Goal: Task Accomplishment & Management: Complete application form

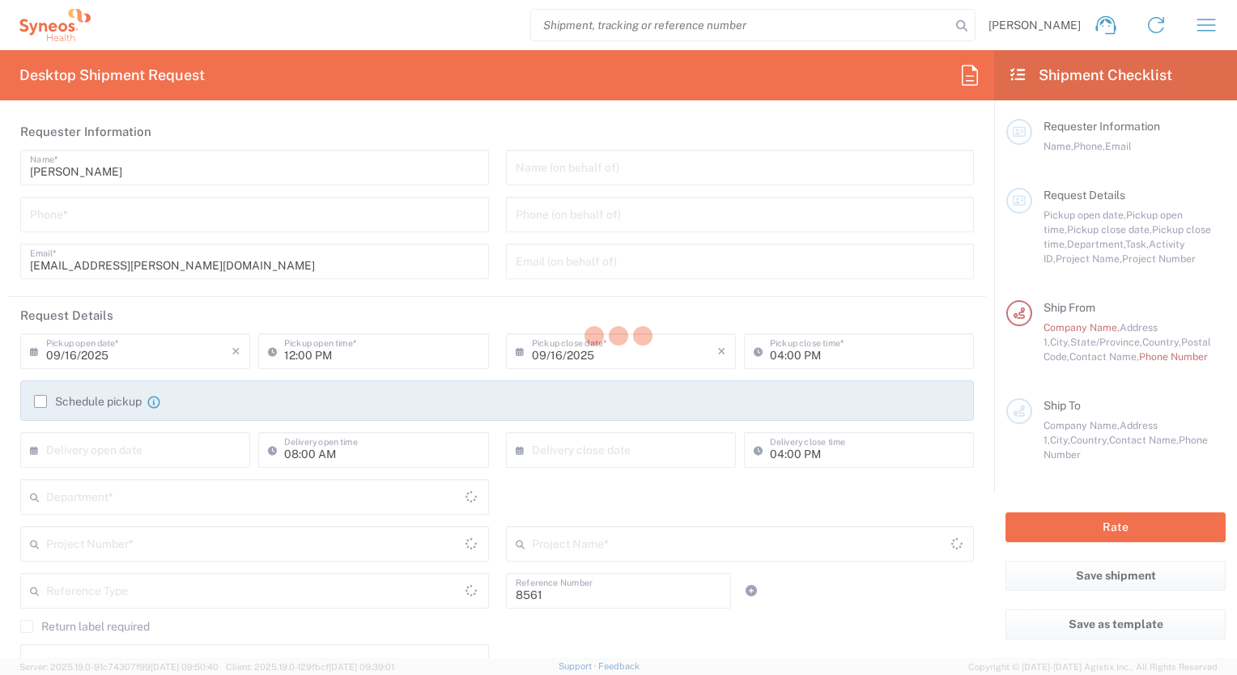
type input "Department"
type input "[US_STATE]"
type input "[GEOGRAPHIC_DATA]"
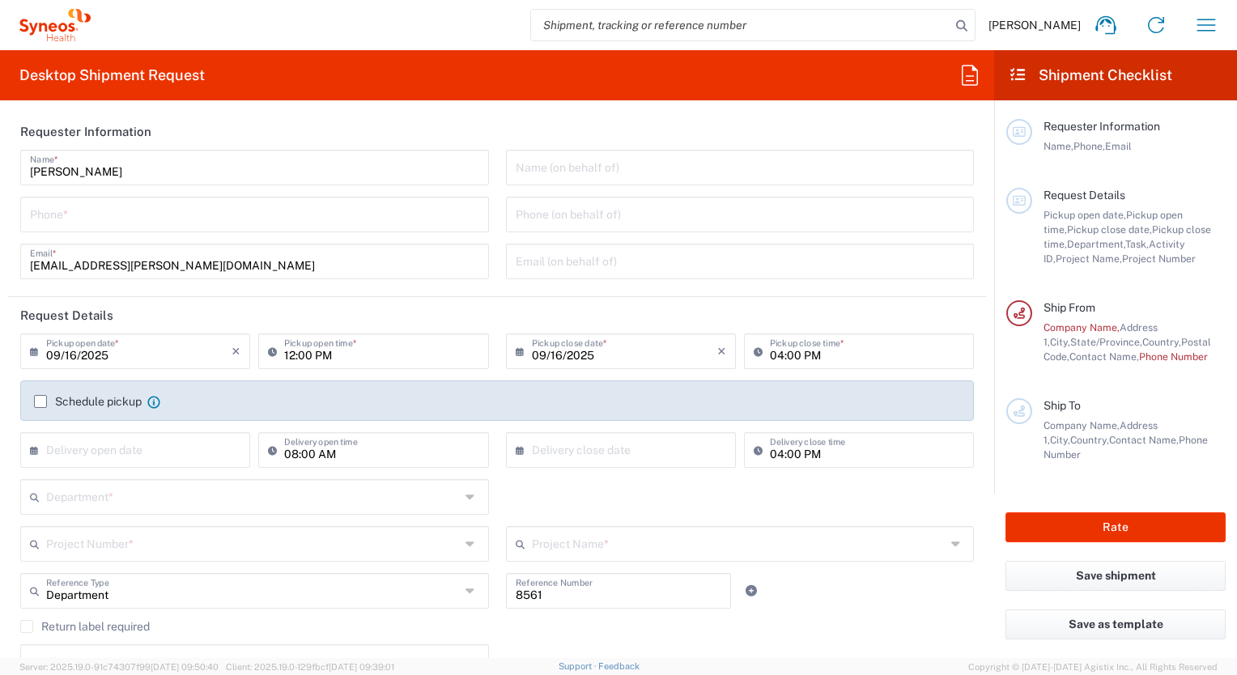
type input "Syneos Health, LLC-[GEOGRAPHIC_DATA] [GEOGRAPHIC_DATA] [GEOGRAPHIC_DATA]"
click at [1205, 27] on icon "button" at bounding box center [1206, 25] width 26 height 26
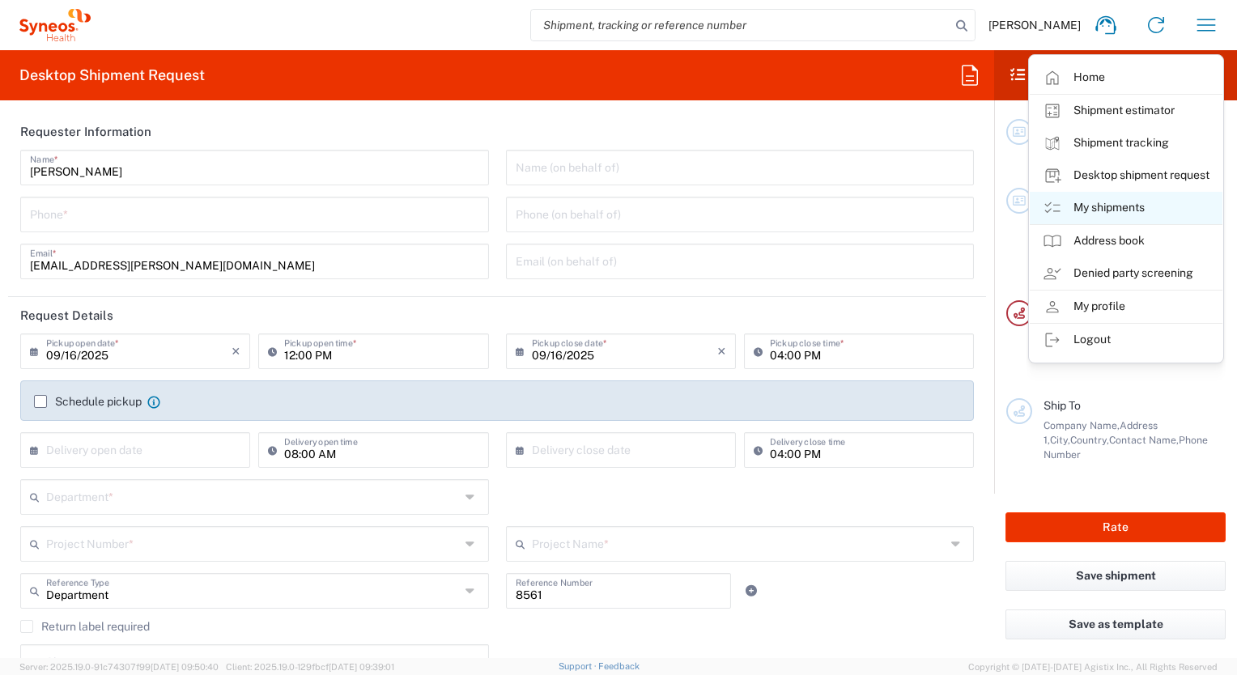
click at [1120, 206] on link "My shipments" at bounding box center [1126, 208] width 193 height 32
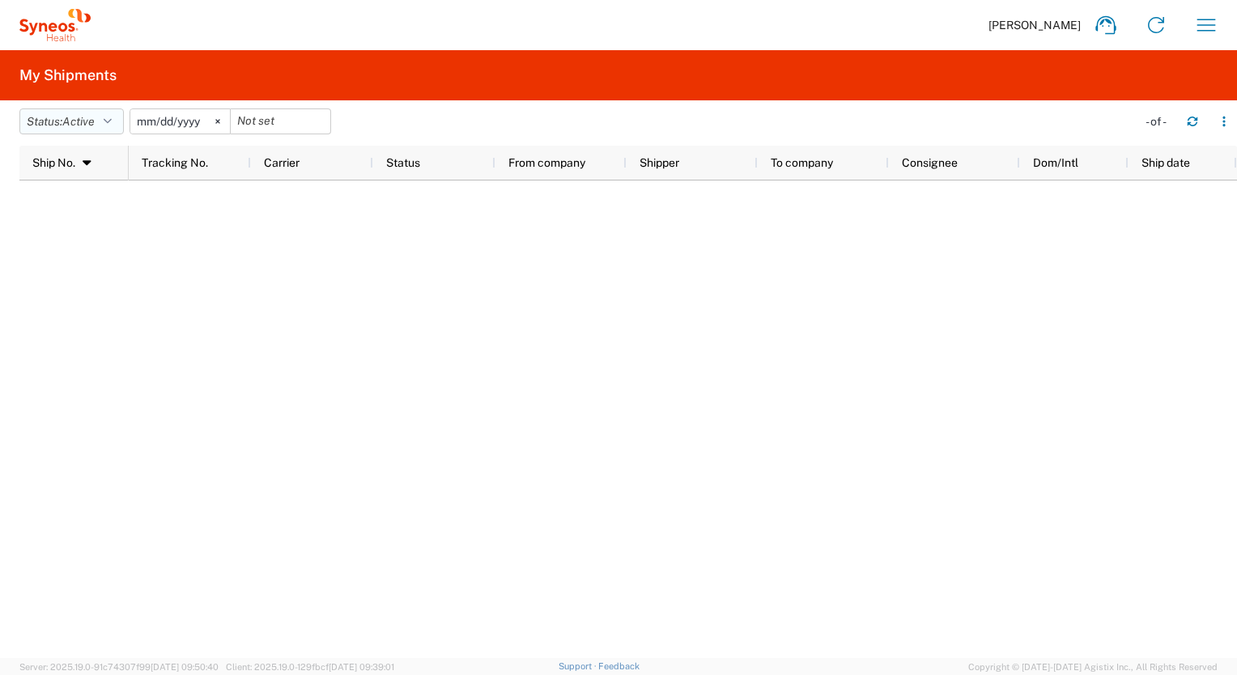
click at [109, 121] on icon "button" at bounding box center [108, 121] width 8 height 11
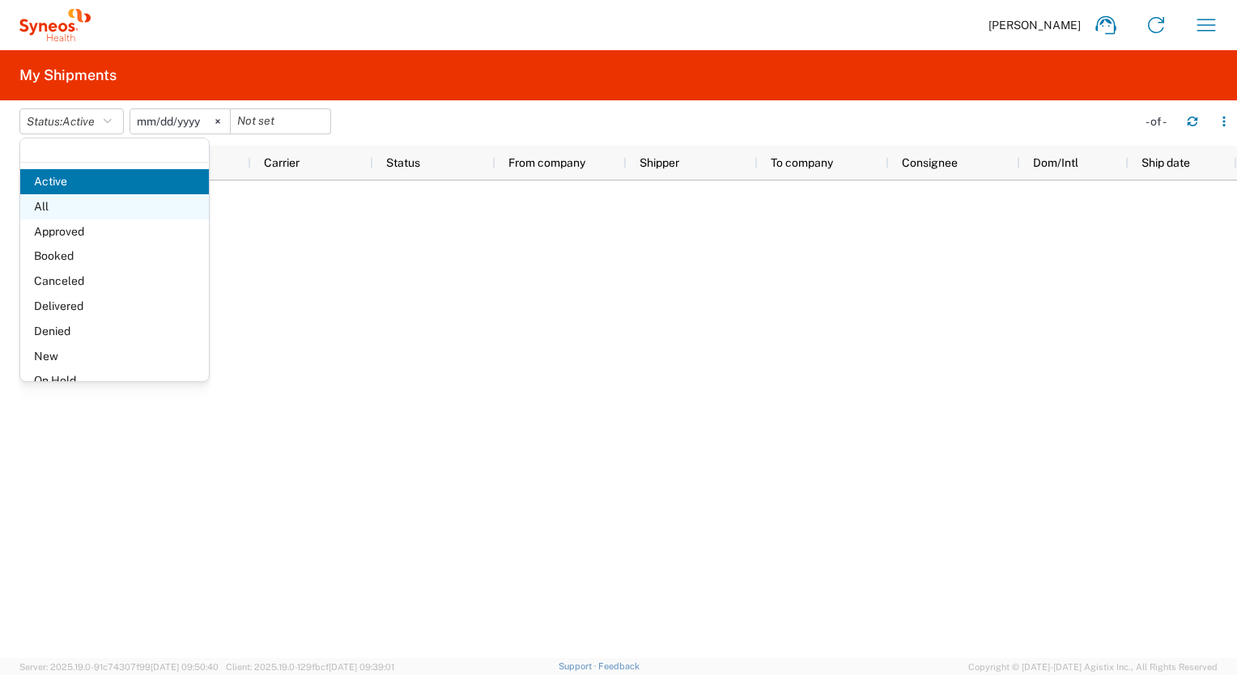
click at [67, 207] on span "All" at bounding box center [114, 206] width 189 height 25
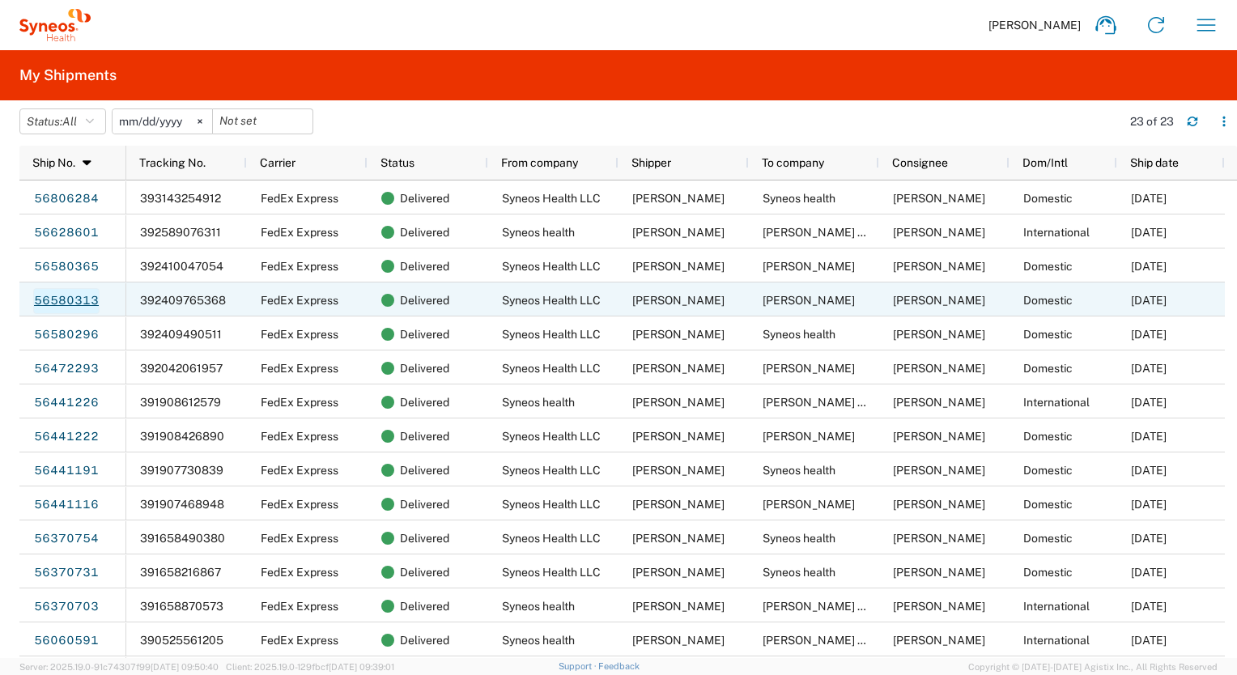
click at [84, 294] on link "56580313" at bounding box center [66, 301] width 66 height 26
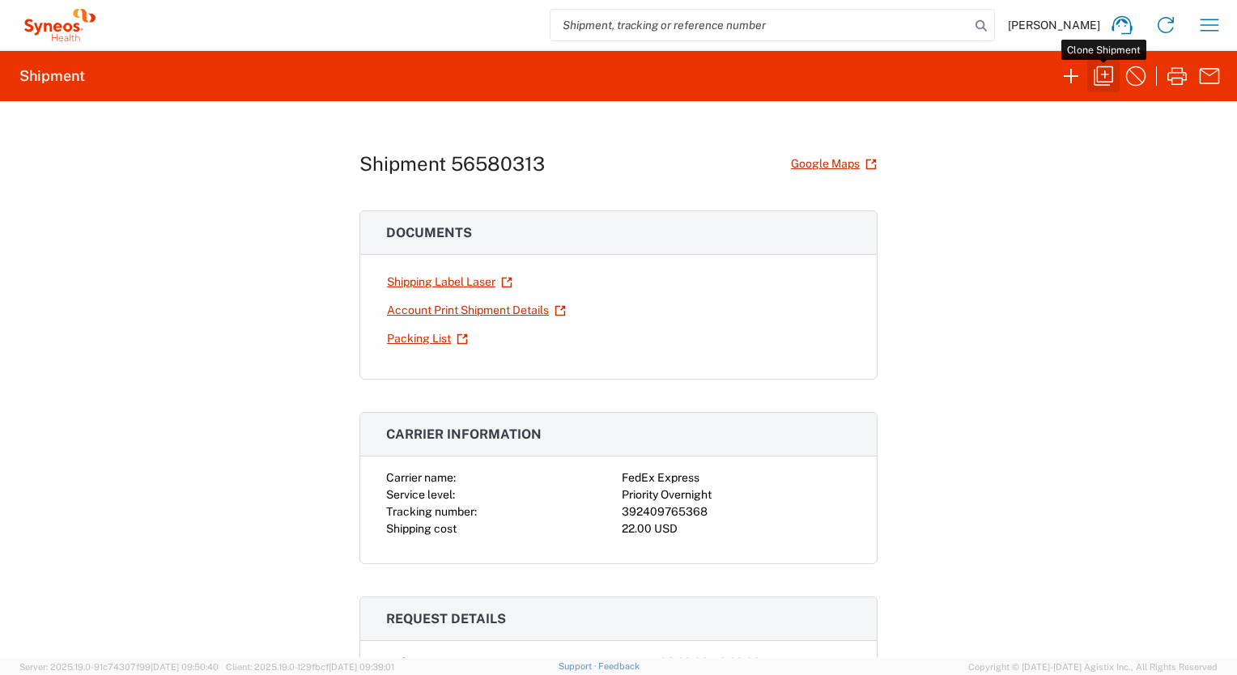
click at [1101, 74] on icon "button" at bounding box center [1103, 75] width 19 height 19
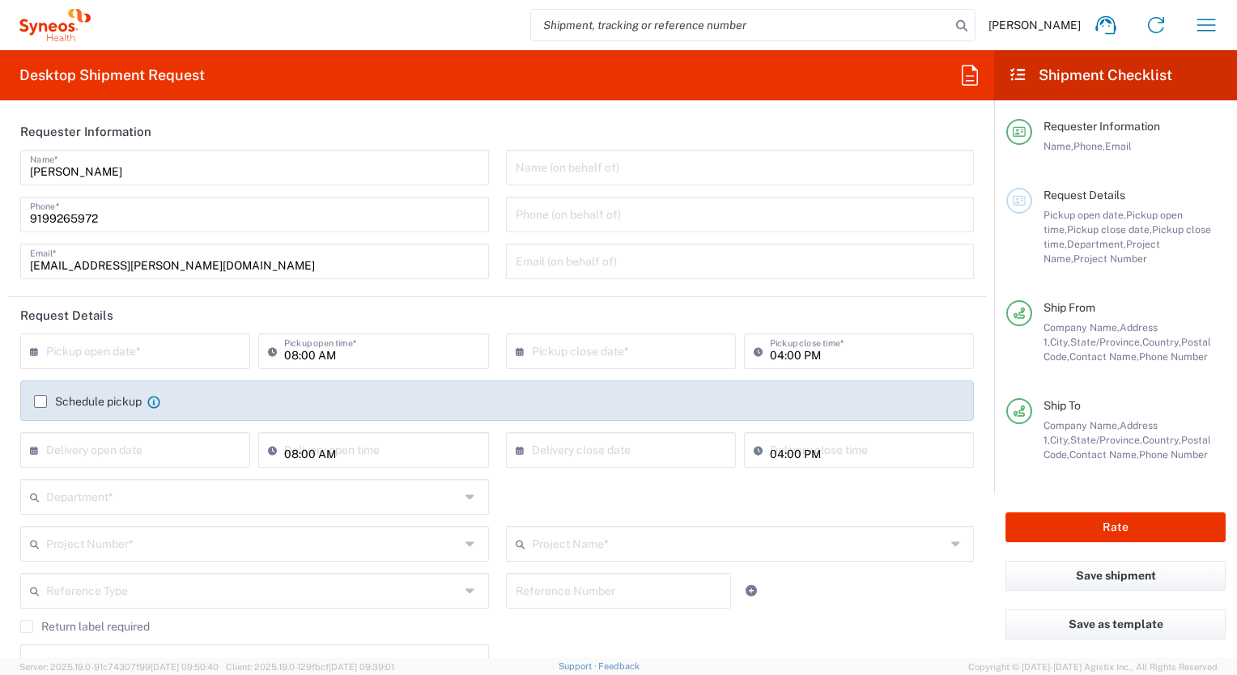
type input "[US_STATE]"
type input "Envelope"
type input "8561 DEPARTMENTAL EXPENSE"
type input "8561"
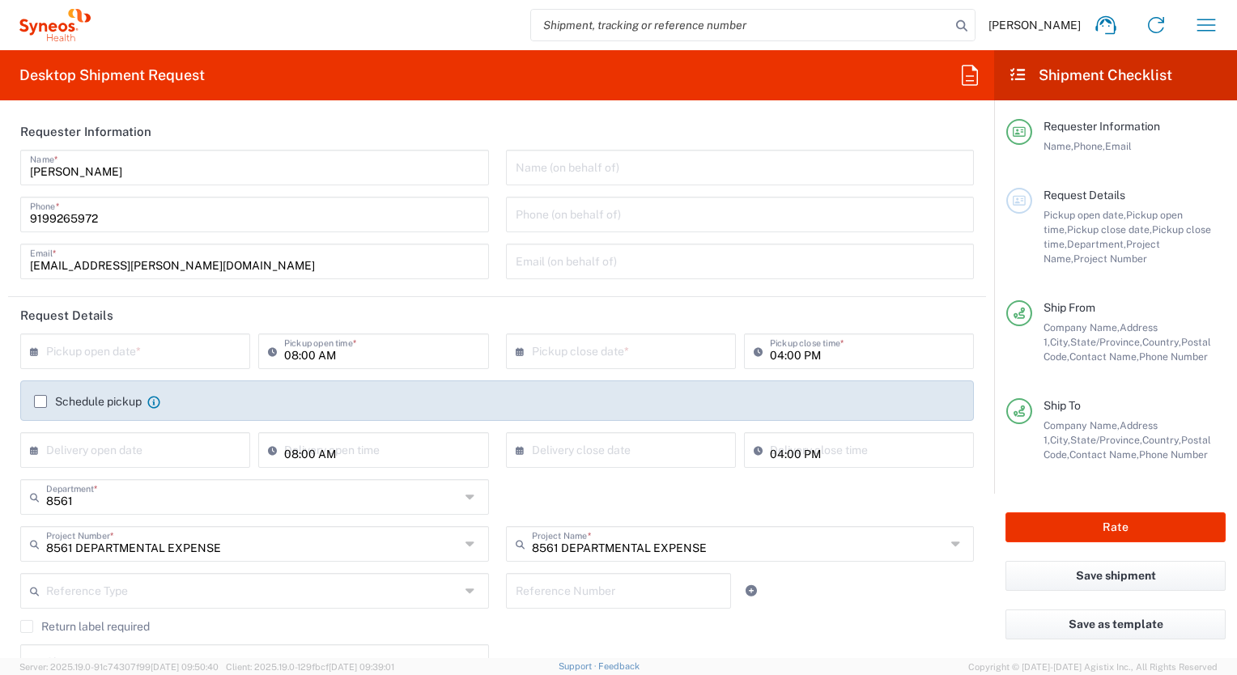
click at [158, 349] on input "text" at bounding box center [138, 350] width 185 height 28
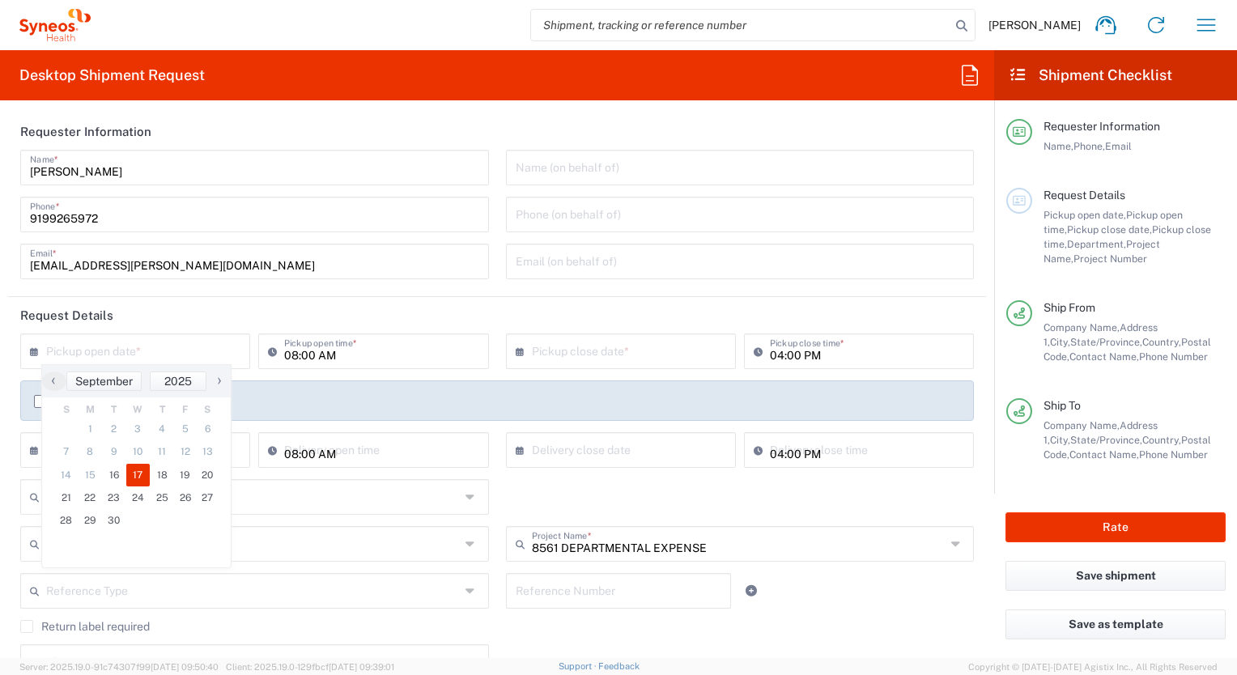
click at [137, 474] on span "17" at bounding box center [138, 475] width 24 height 23
type input "09/17/2025"
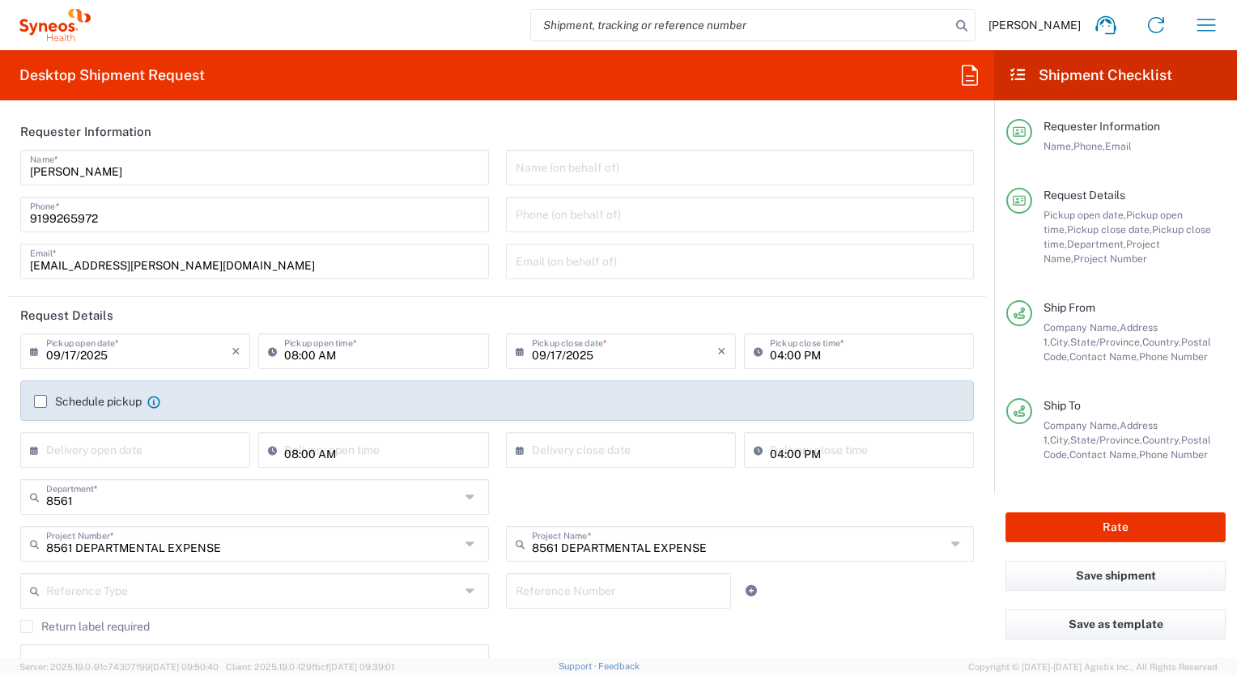
click at [554, 351] on input "09/17/2025" at bounding box center [624, 350] width 185 height 28
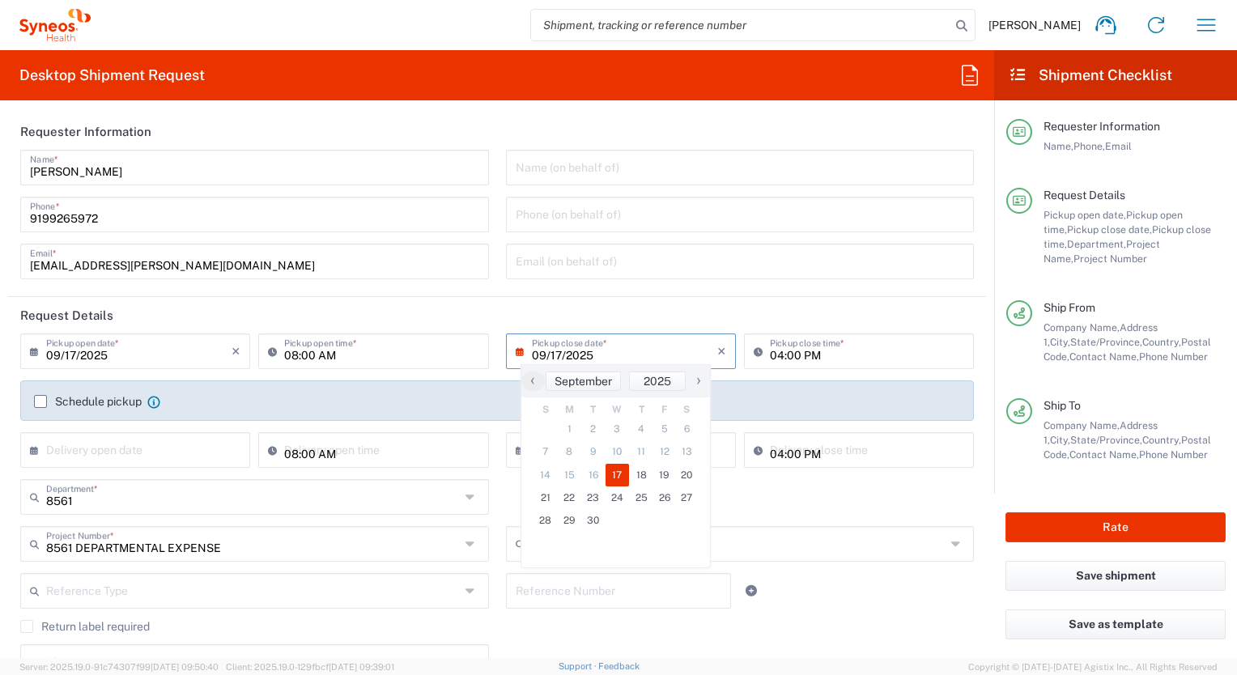
click at [777, 507] on div "8561 Department * 8561 3000 3100 3109 3110 3111 3112 3125 3130 3135 3136 3150 3…" at bounding box center [497, 502] width 971 height 47
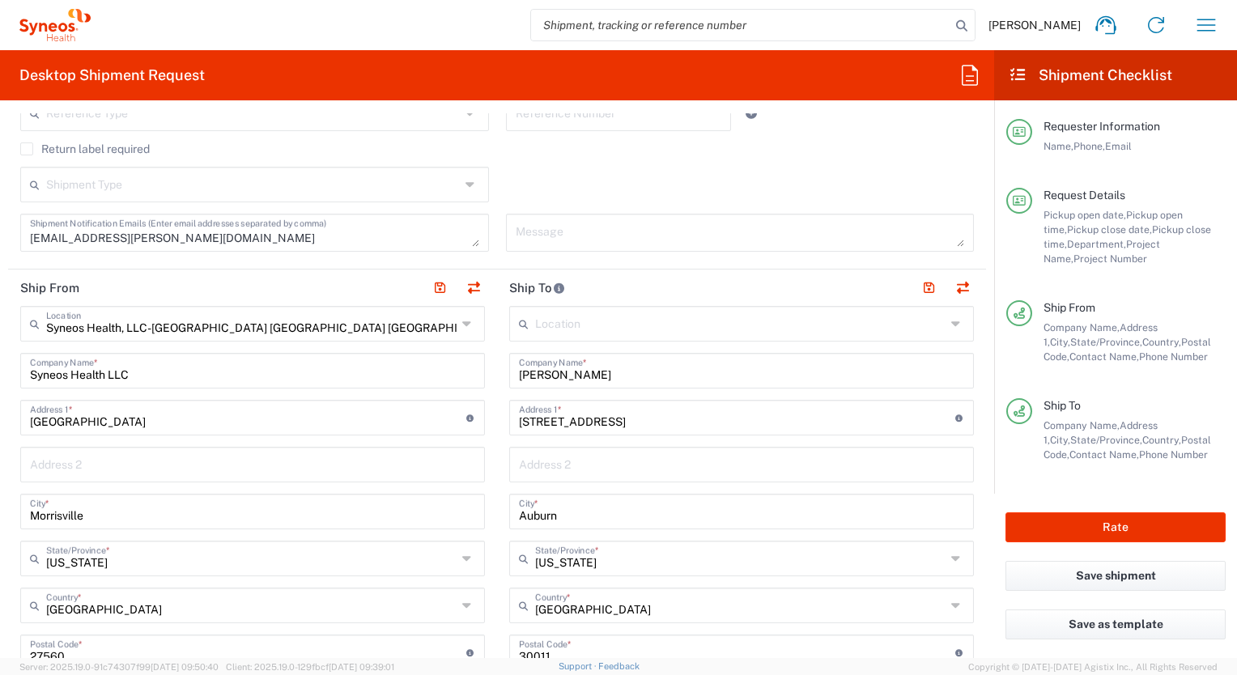
scroll to position [486, 0]
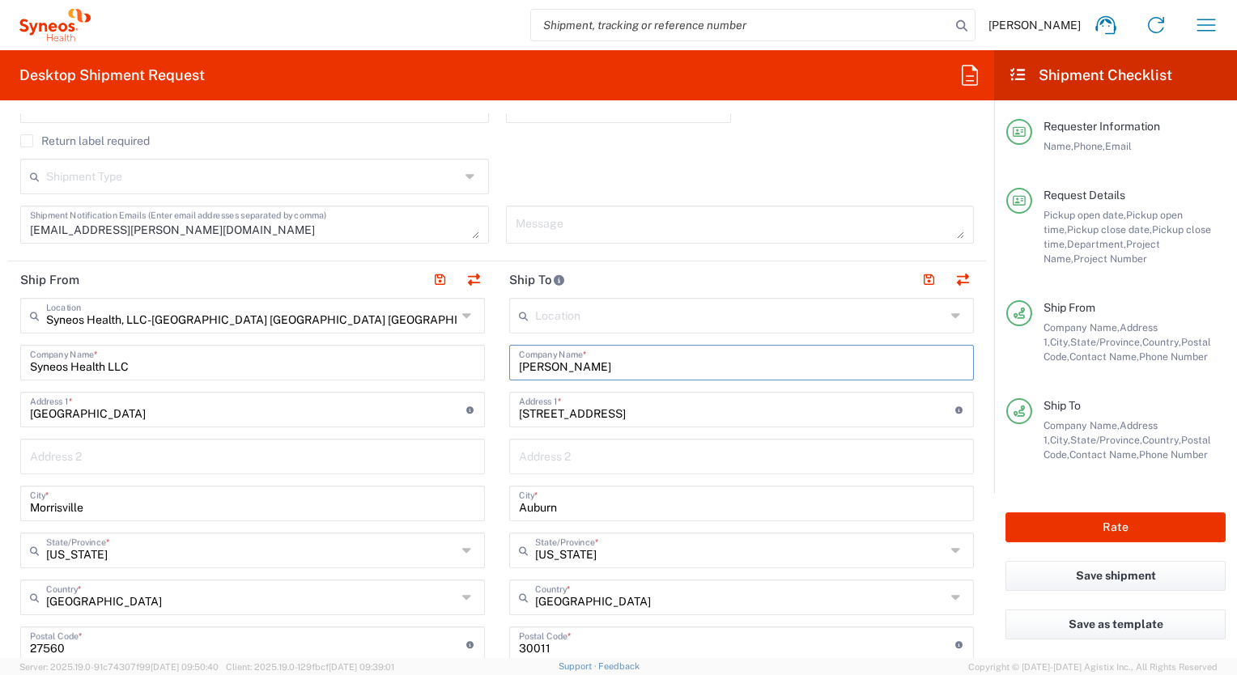
drag, startPoint x: 578, startPoint y: 359, endPoint x: 364, endPoint y: 363, distance: 213.8
click at [364, 362] on div "Ship From Syneos Health, LLC-[GEOGRAPHIC_DATA] [GEOGRAPHIC_DATA] [GEOGRAPHIC_DA…" at bounding box center [497, 622] width 978 height 723
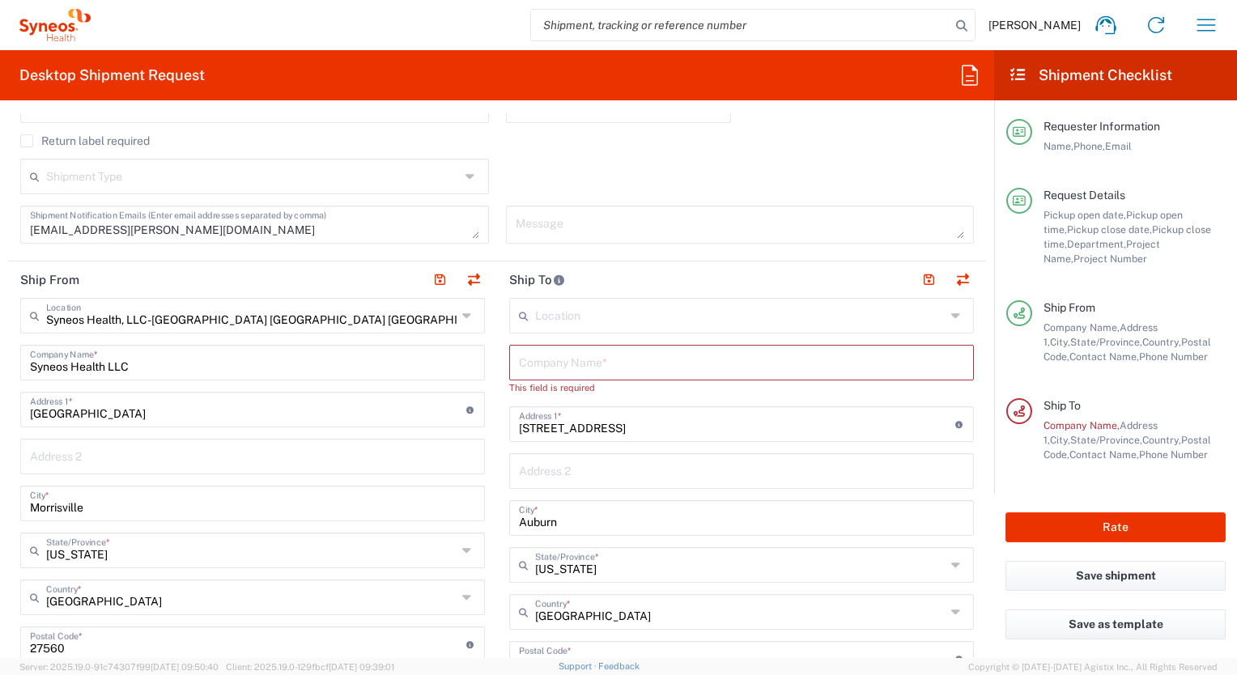
click at [589, 366] on input "text" at bounding box center [741, 361] width 445 height 28
paste input "[PERSON_NAME]"
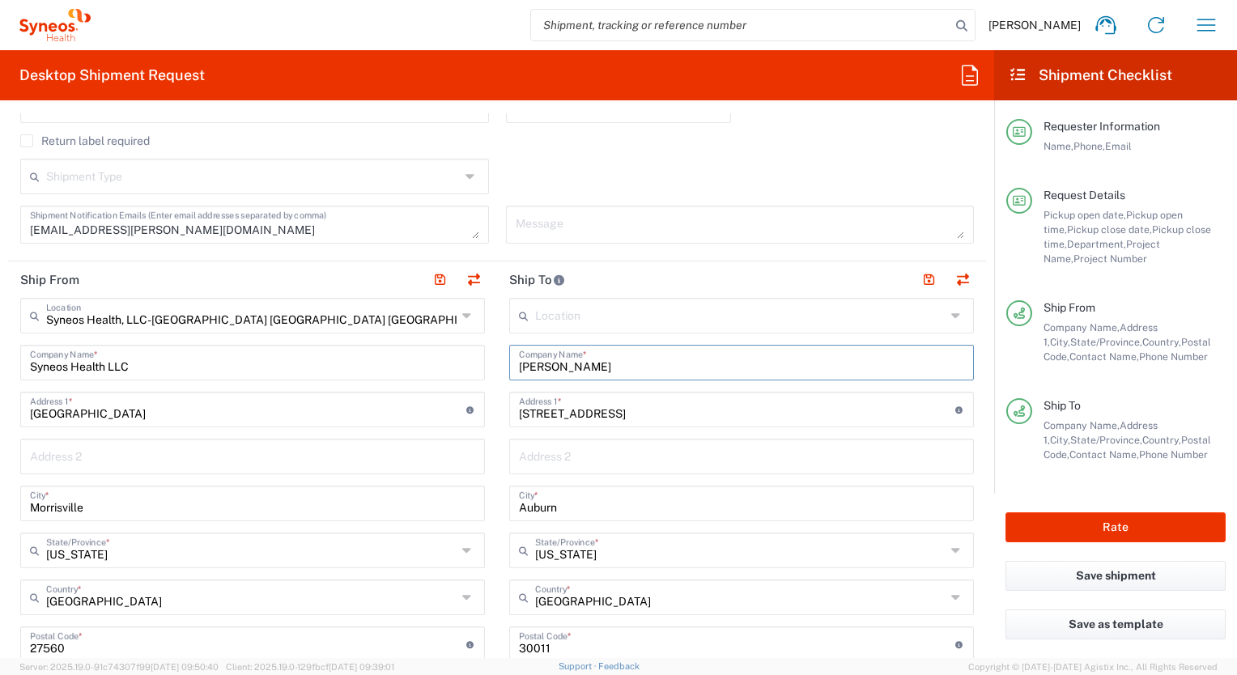
type input "[PERSON_NAME]"
click at [594, 414] on input "[STREET_ADDRESS]" at bounding box center [737, 408] width 436 height 28
click at [594, 413] on input "[STREET_ADDRESS]" at bounding box center [737, 408] width 436 height 28
paste input "[STREET_ADDRESS]"
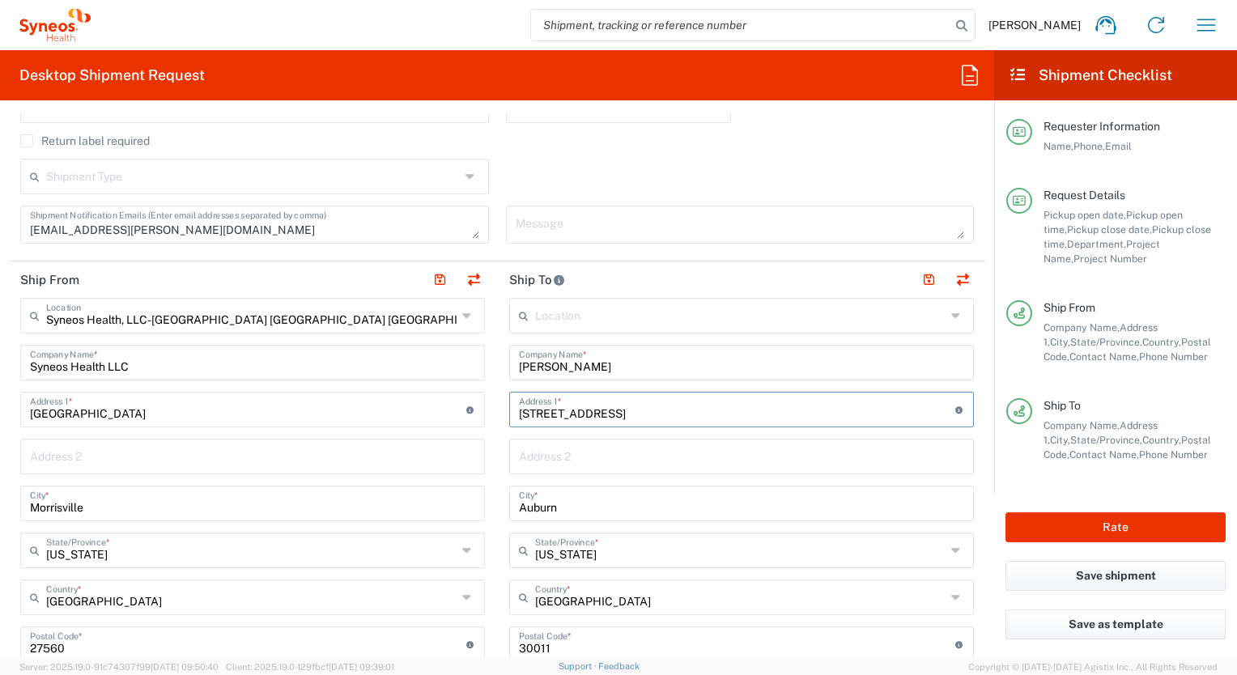
type input "[STREET_ADDRESS]"
drag, startPoint x: 563, startPoint y: 510, endPoint x: 491, endPoint y: 508, distance: 72.9
click at [497, 508] on main "Location [PERSON_NAME] LLC-[GEOGRAPHIC_DATA] [GEOGRAPHIC_DATA] [GEOGRAPHIC_DATA…" at bounding box center [741, 638] width 489 height 680
type input "[GEOGRAPHIC_DATA]"
type input "[US_STATE]"
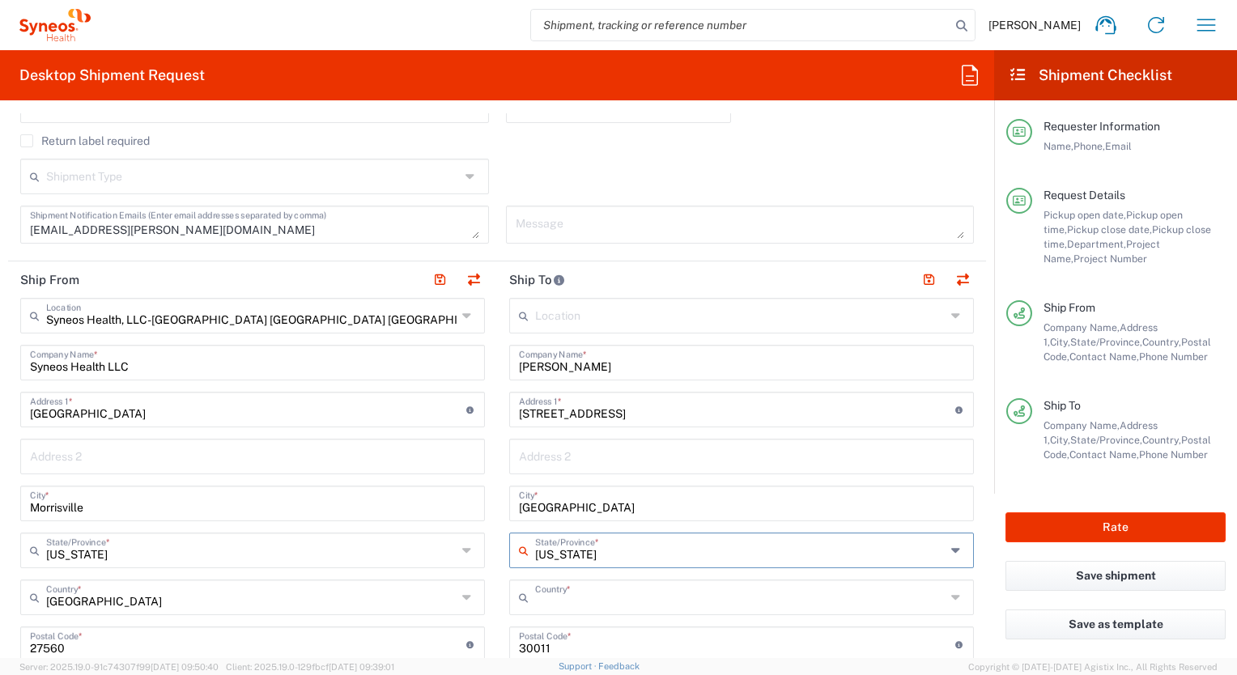
click at [637, 597] on input "text" at bounding box center [740, 596] width 410 height 28
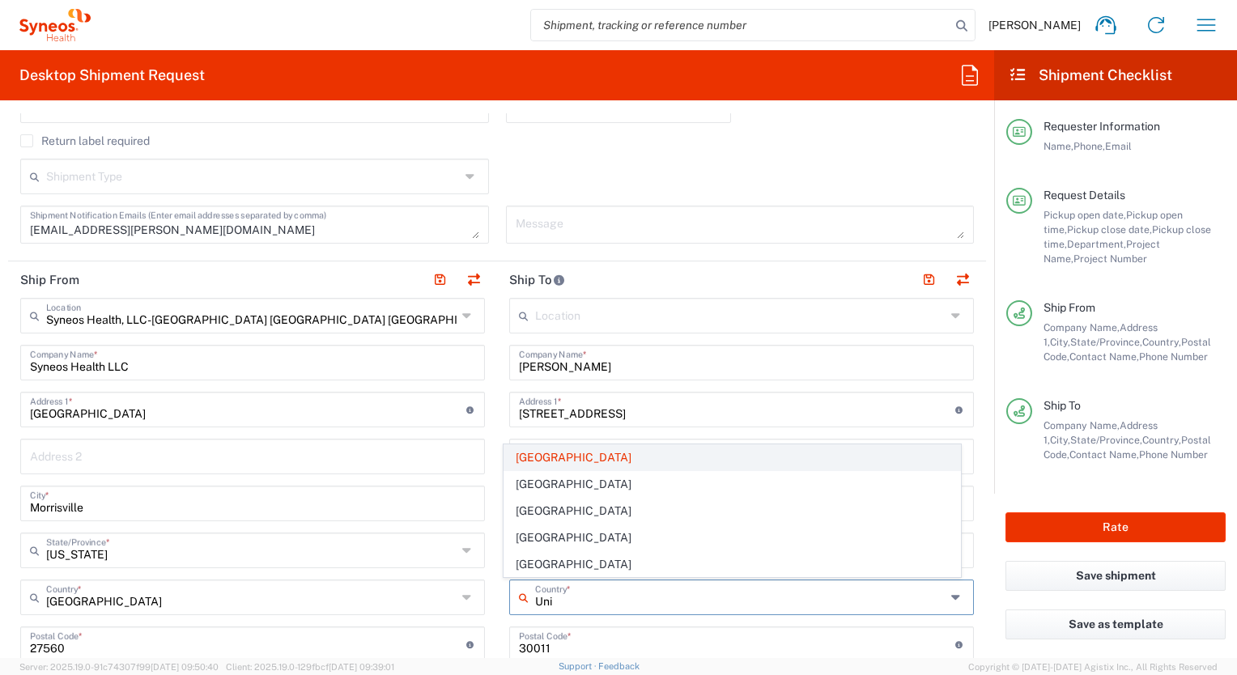
type input "Uni"
click at [538, 462] on span "[GEOGRAPHIC_DATA]" at bounding box center [731, 457] width 455 height 25
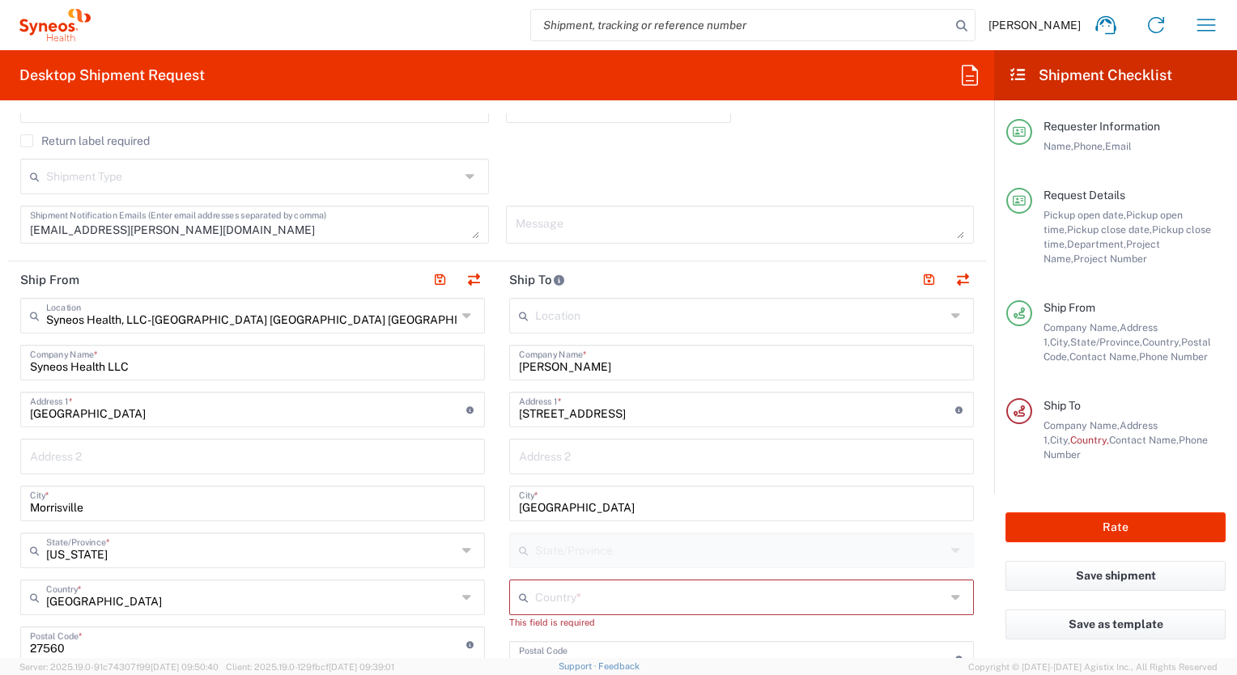
click at [567, 597] on input "text" at bounding box center [740, 596] width 410 height 28
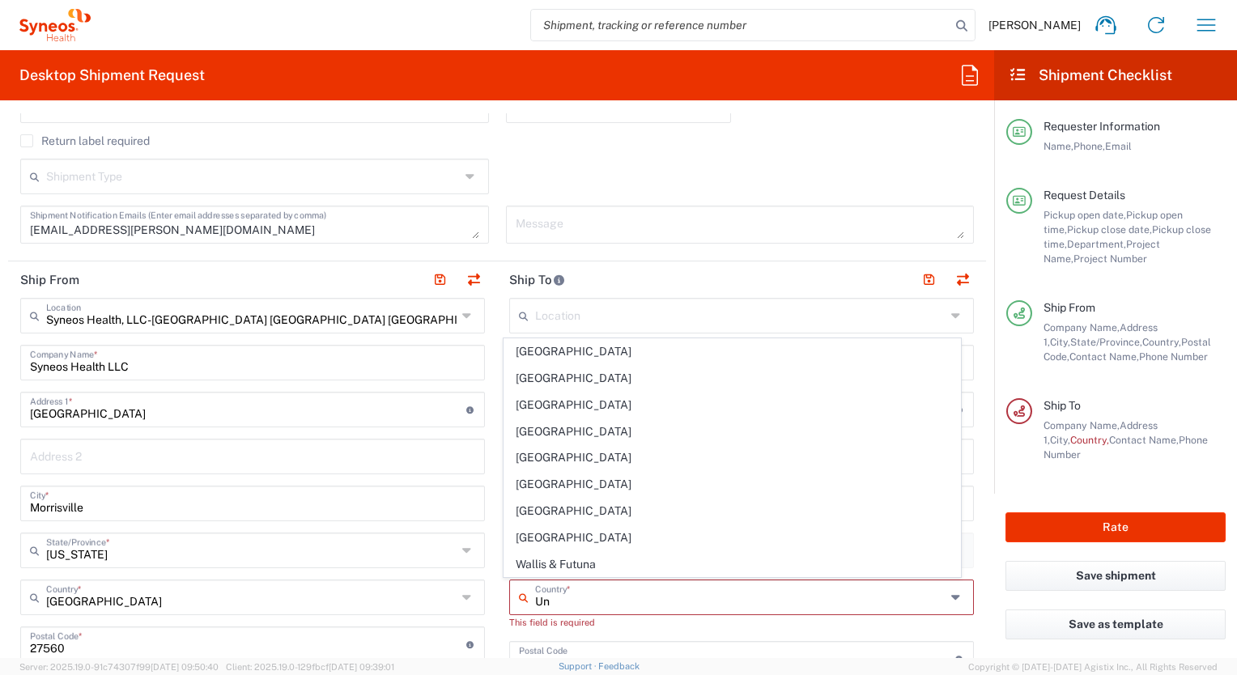
click at [539, 531] on span "[GEOGRAPHIC_DATA]" at bounding box center [731, 537] width 455 height 25
type input "[GEOGRAPHIC_DATA]"
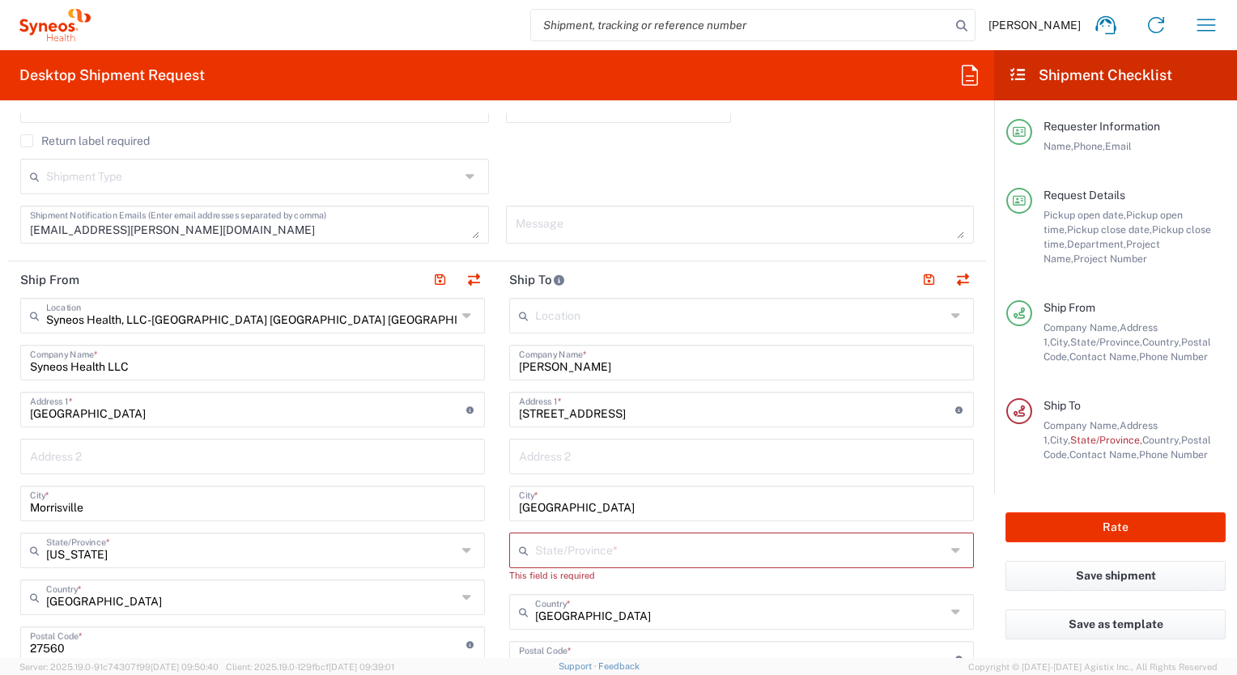
click at [543, 547] on input "text" at bounding box center [740, 549] width 410 height 28
click at [542, 520] on span "[US_STATE]" at bounding box center [731, 517] width 455 height 25
type input "[US_STATE]"
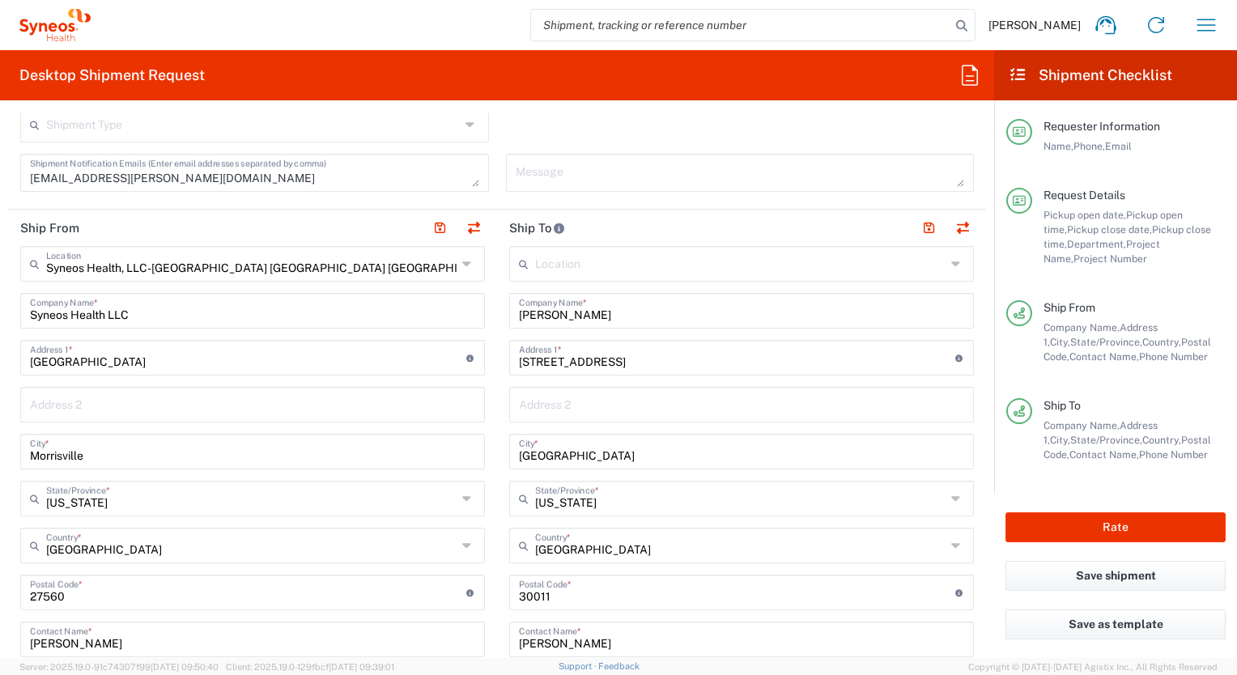
scroll to position [648, 0]
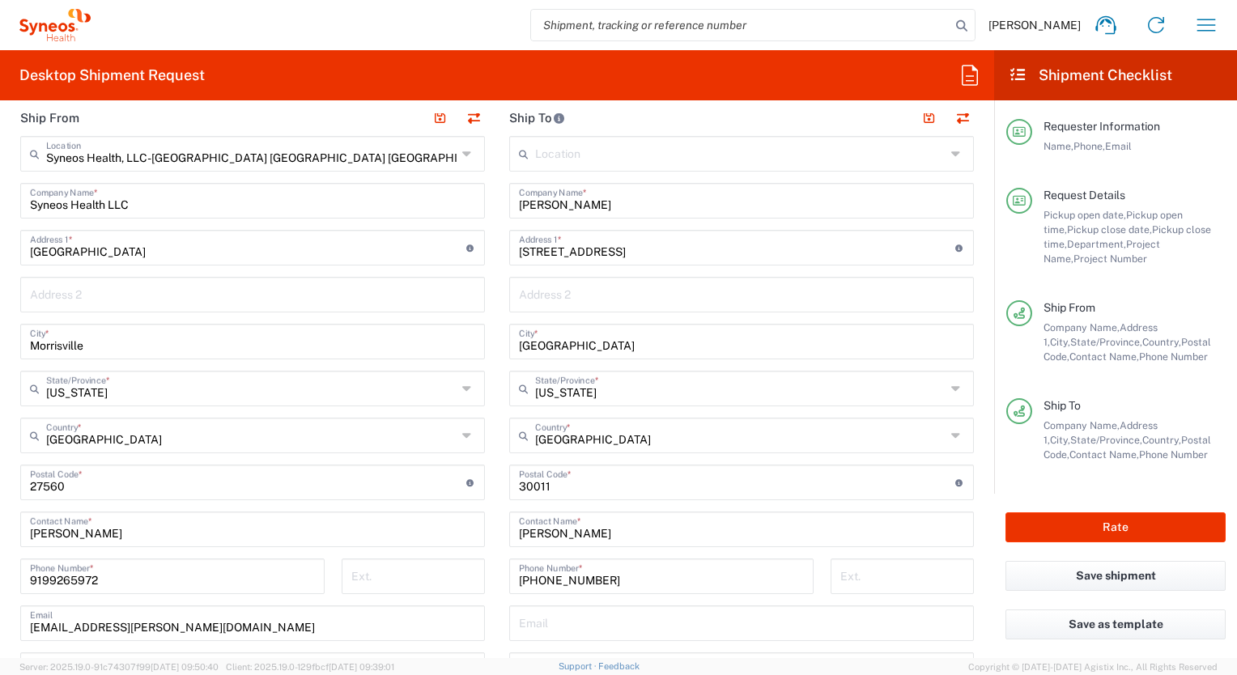
click at [542, 487] on input "undefined" at bounding box center [737, 481] width 436 height 28
paste input "18940"
type input "18940"
click at [576, 202] on input "[PERSON_NAME]" at bounding box center [741, 199] width 445 height 28
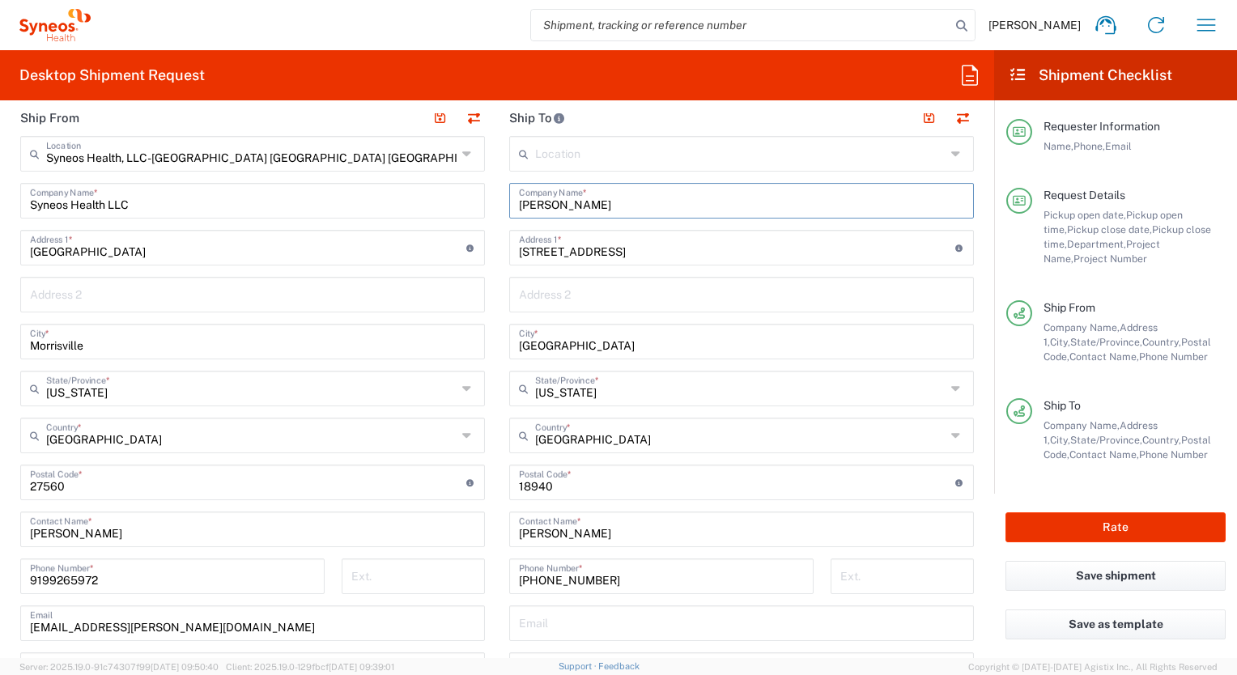
click at [576, 202] on input "[PERSON_NAME]" at bounding box center [741, 199] width 445 height 28
click at [560, 538] on input "[PERSON_NAME]" at bounding box center [741, 528] width 445 height 28
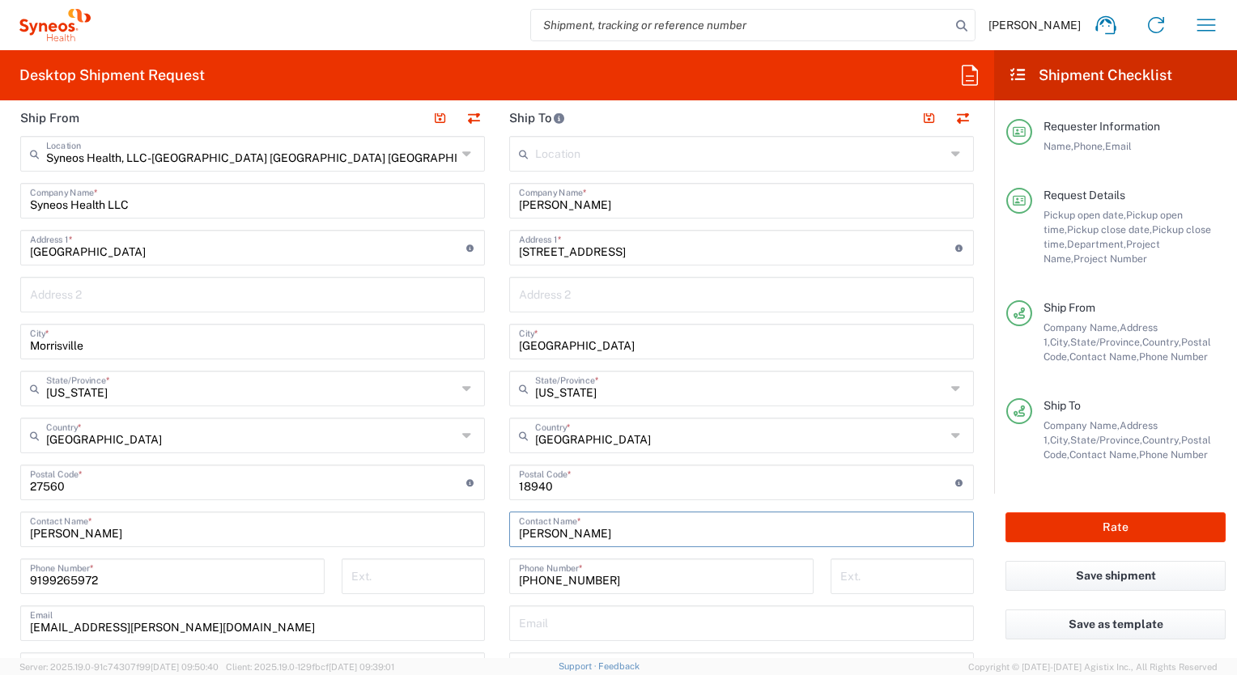
click at [560, 538] on input "[PERSON_NAME]" at bounding box center [741, 528] width 445 height 28
click at [560, 537] on input "[PERSON_NAME]" at bounding box center [741, 528] width 445 height 28
paste input "[PERSON_NAME]"
type input "[PERSON_NAME]"
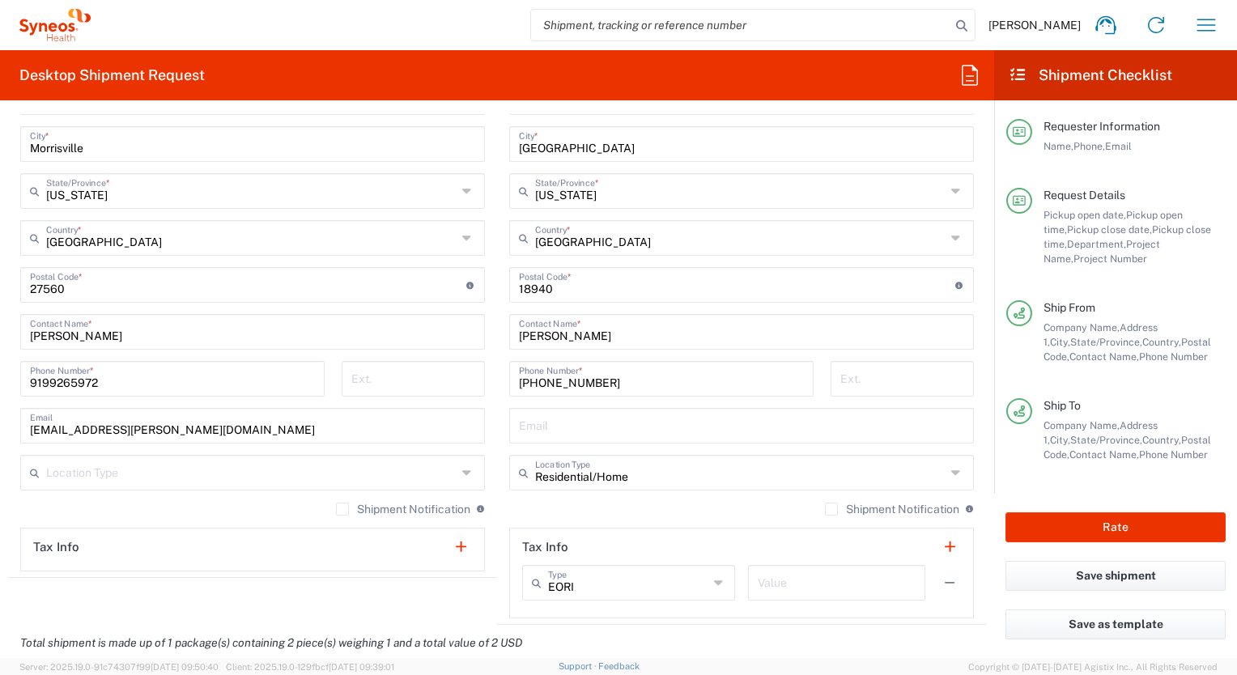
scroll to position [810, 0]
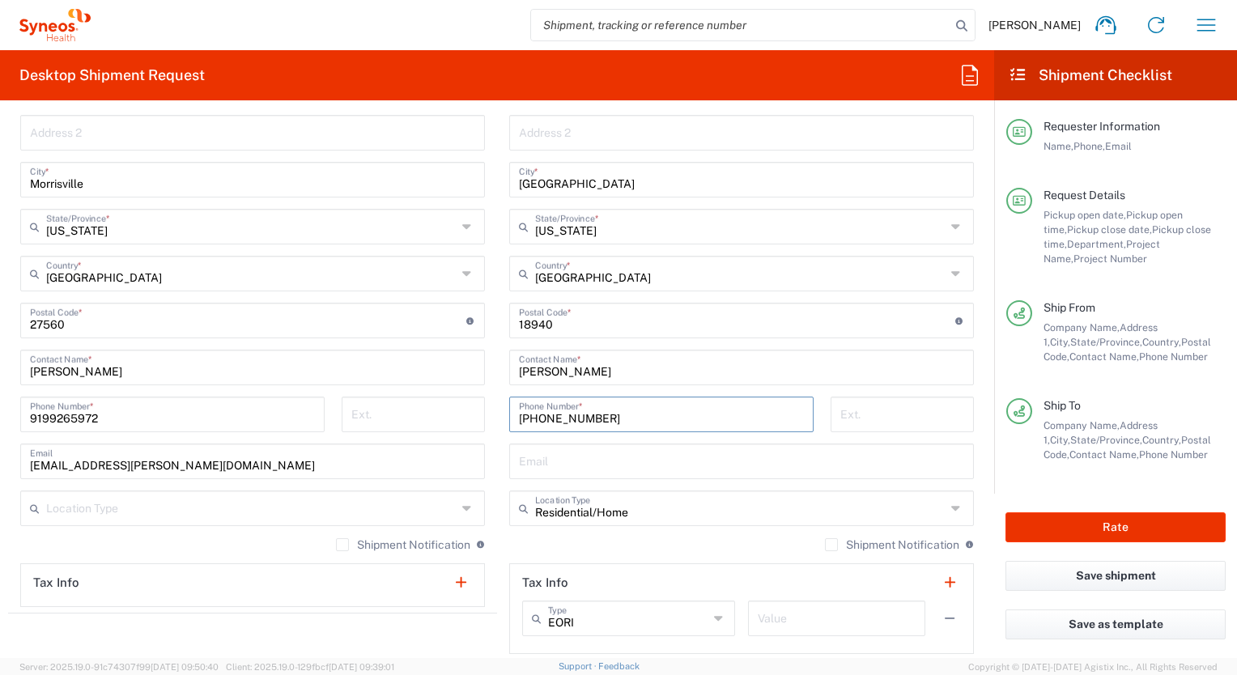
click at [566, 415] on input "[PHONE_NUMBER]" at bounding box center [661, 413] width 285 height 28
type input "9999999999"
click at [519, 465] on input "text" at bounding box center [741, 460] width 445 height 28
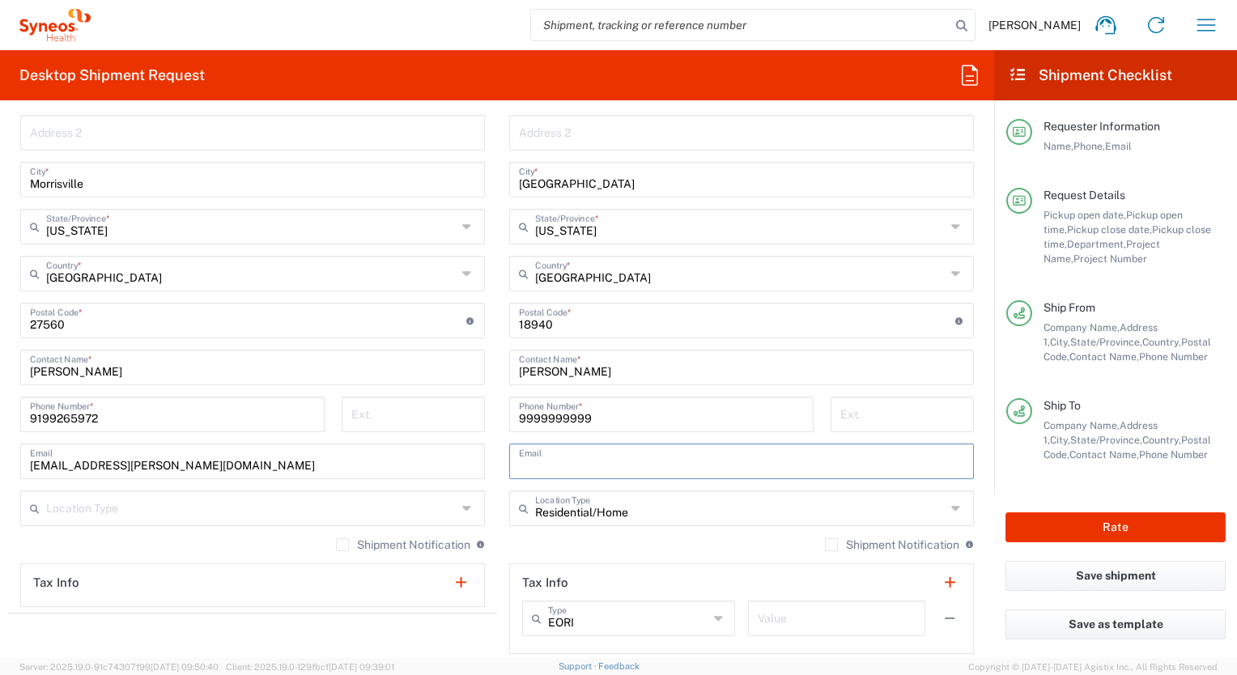
click at [519, 464] on input "text" at bounding box center [741, 460] width 445 height 28
click at [685, 514] on input "text" at bounding box center [740, 507] width 410 height 28
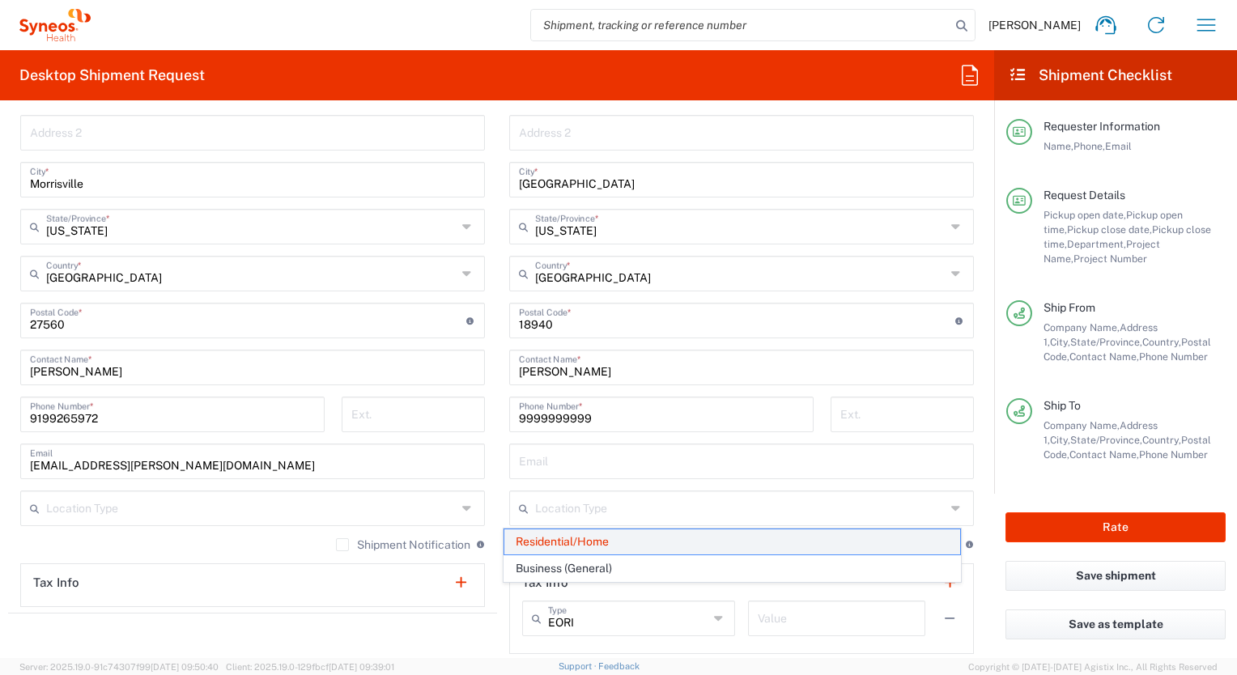
click at [635, 538] on span "Residential/Home" at bounding box center [731, 541] width 455 height 25
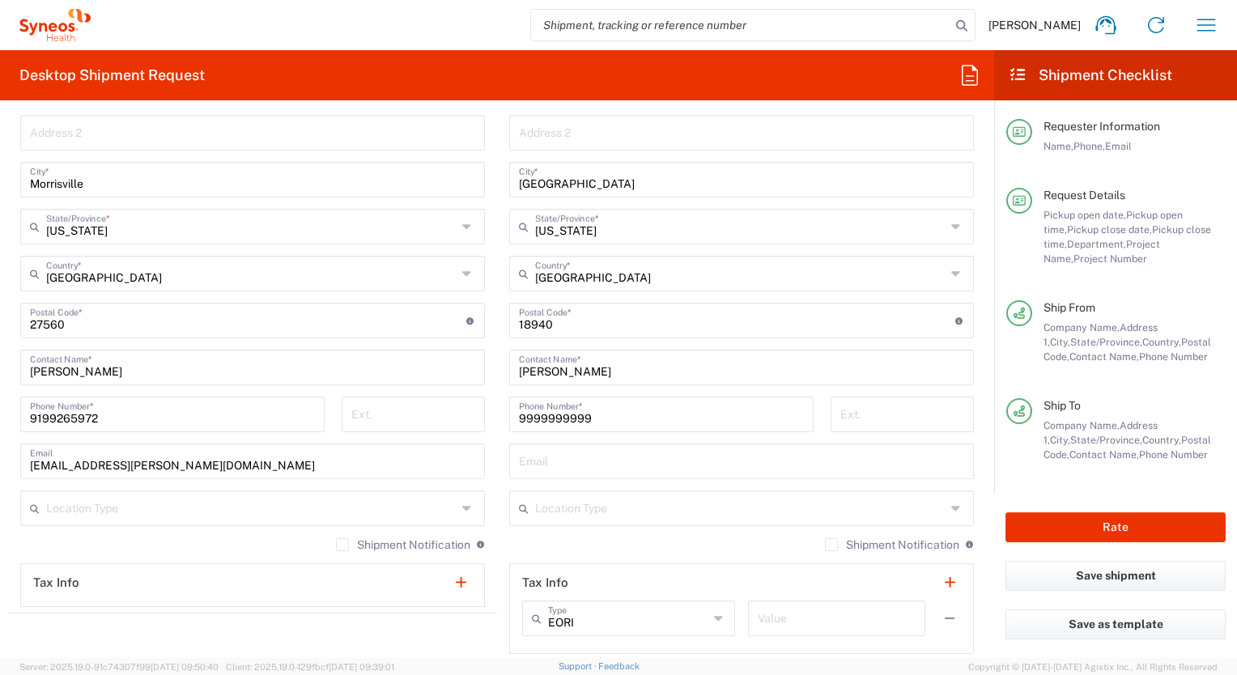
click at [1001, 477] on main "Requester Information Name, Phone, Email Request Details Pickup open date, Pick…" at bounding box center [1115, 296] width 243 height 393
click at [1111, 519] on button "Rate" at bounding box center [1115, 527] width 220 height 30
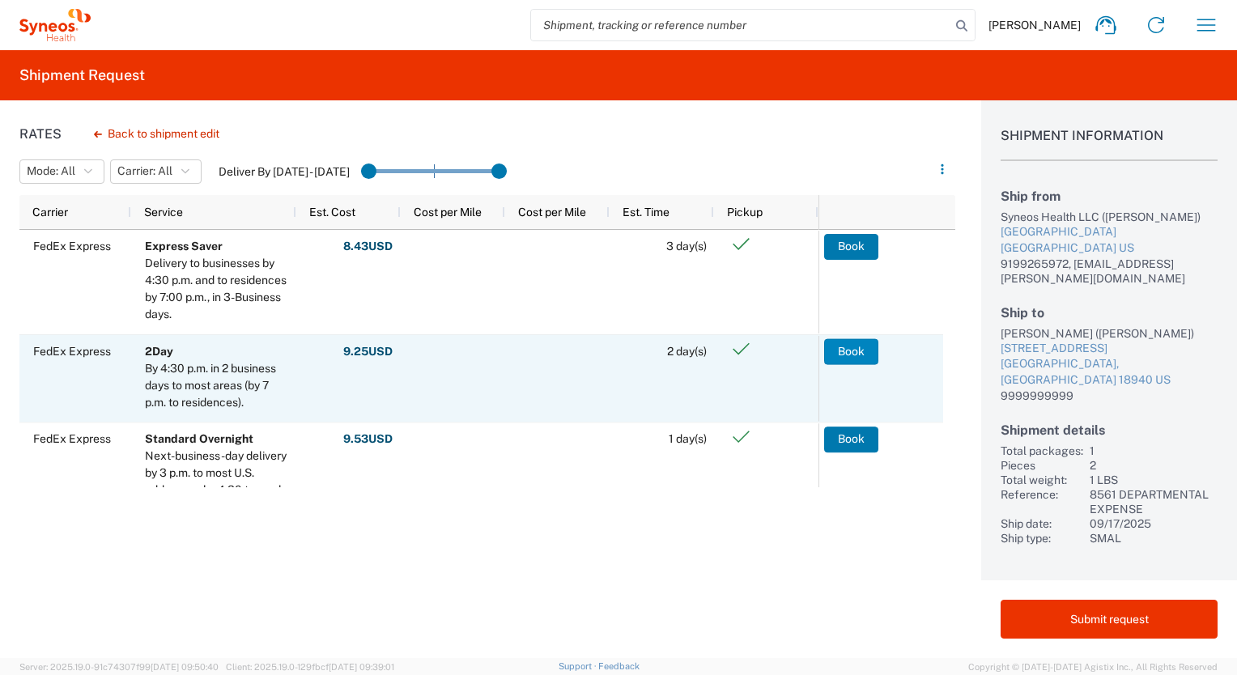
click at [844, 356] on button "Book" at bounding box center [851, 351] width 54 height 26
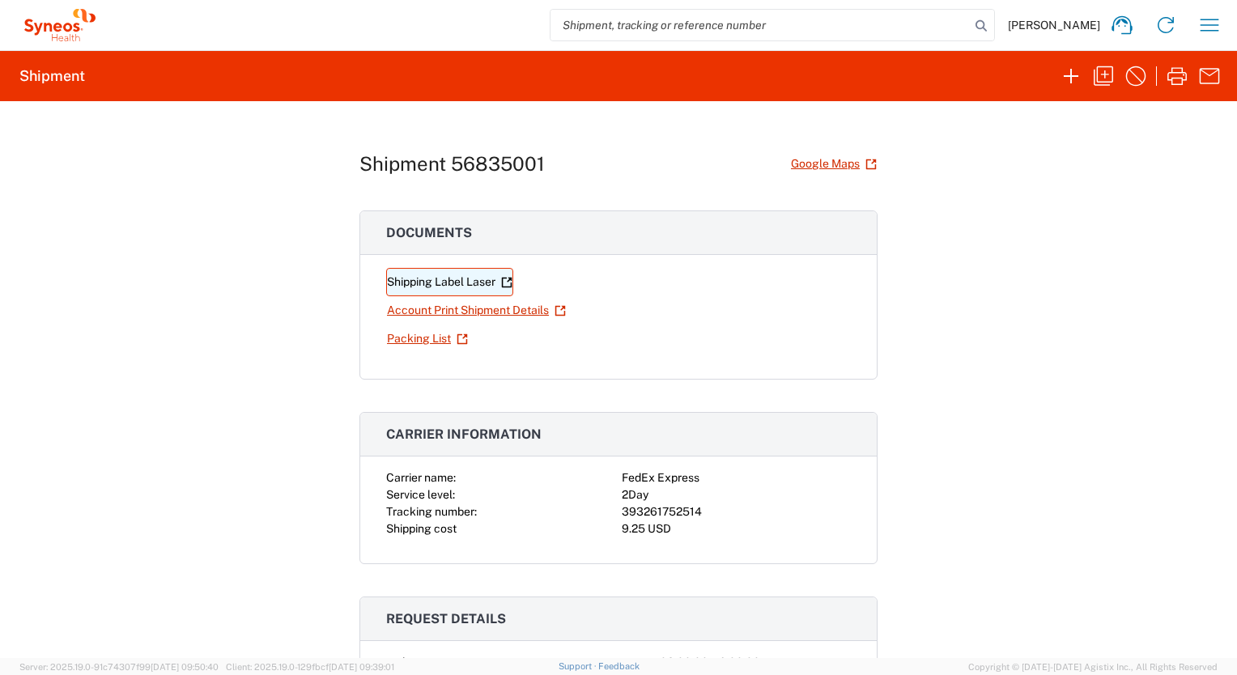
click at [411, 272] on link "Shipping Label Laser" at bounding box center [449, 282] width 127 height 28
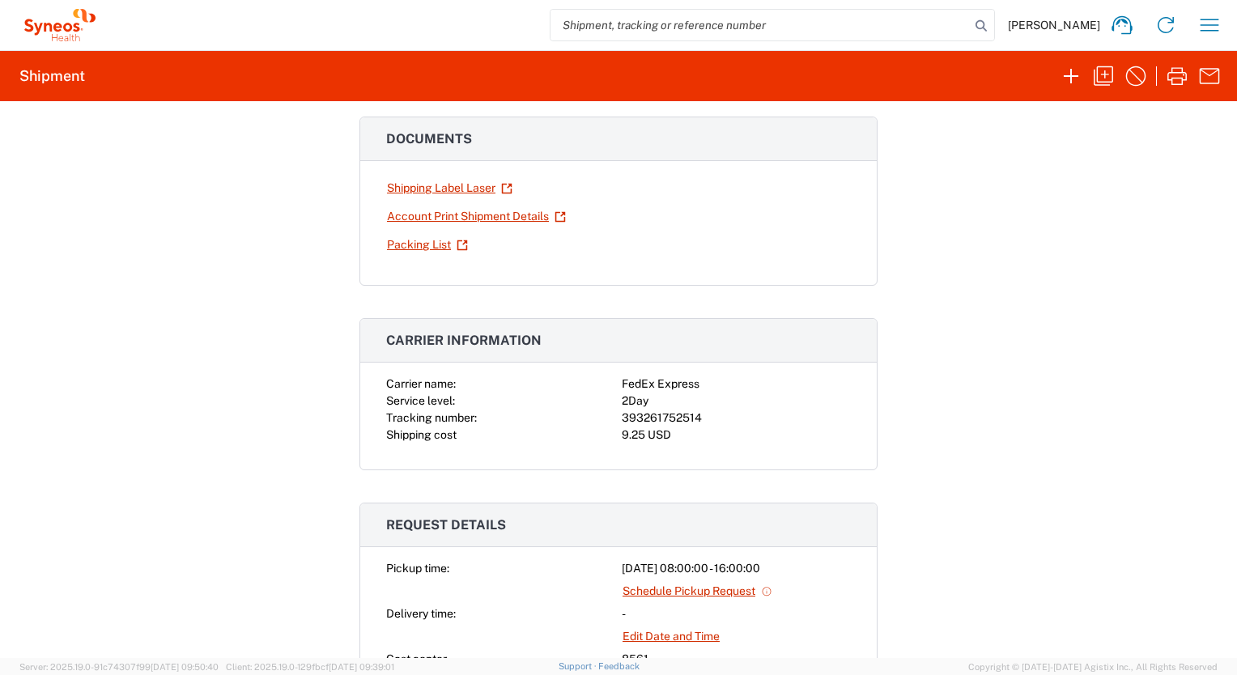
scroll to position [162, 0]
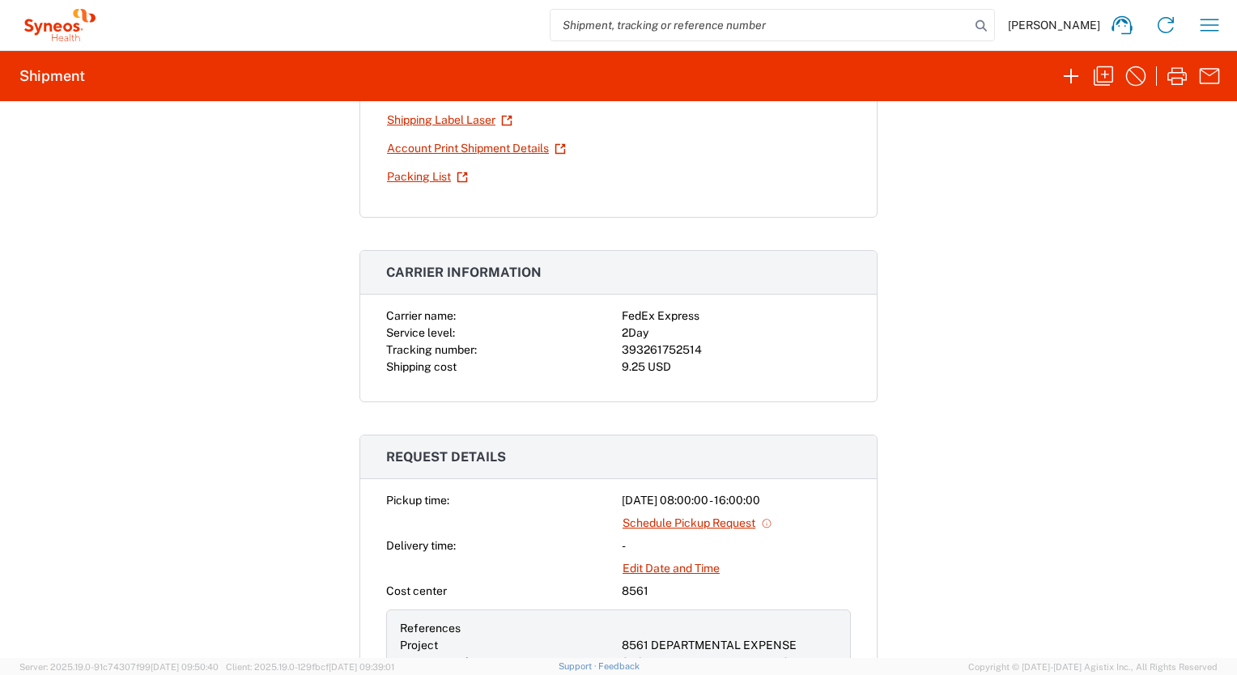
click at [669, 338] on div "2Day" at bounding box center [736, 333] width 229 height 17
click at [660, 346] on div "393261752514" at bounding box center [736, 350] width 229 height 17
copy div "393261752514"
